Goal: Transaction & Acquisition: Book appointment/travel/reservation

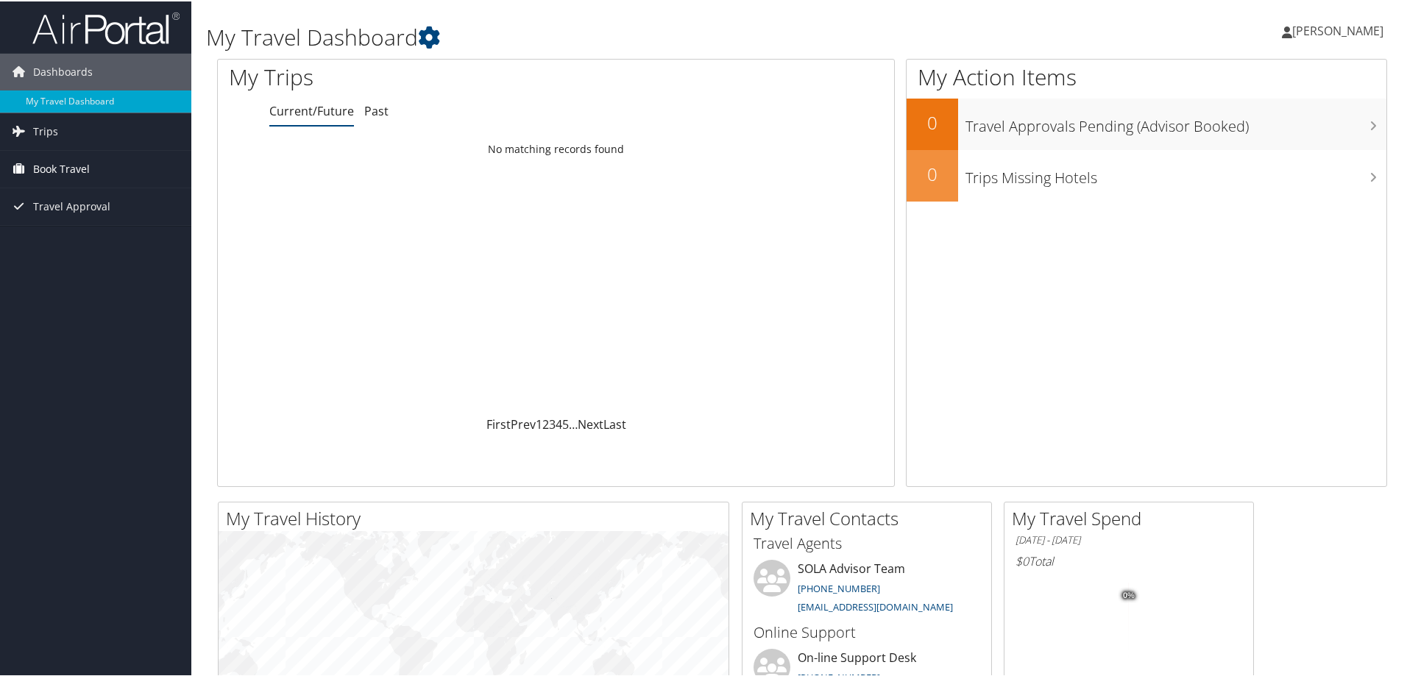
click at [80, 165] on span "Book Travel" at bounding box center [61, 167] width 57 height 37
click at [78, 213] on link "Book/Manage Online Trips" at bounding box center [95, 219] width 191 height 22
